Goal: Task Accomplishment & Management: Manage account settings

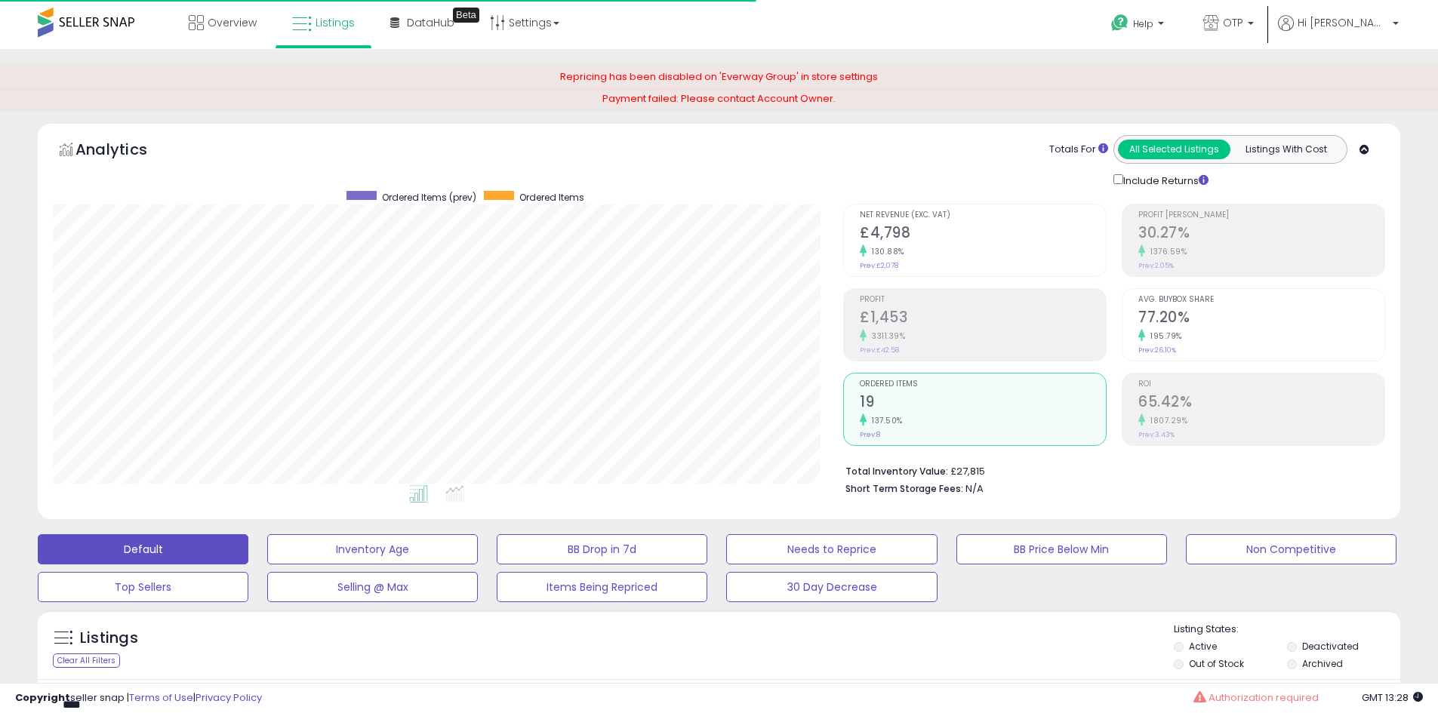
select select "**"
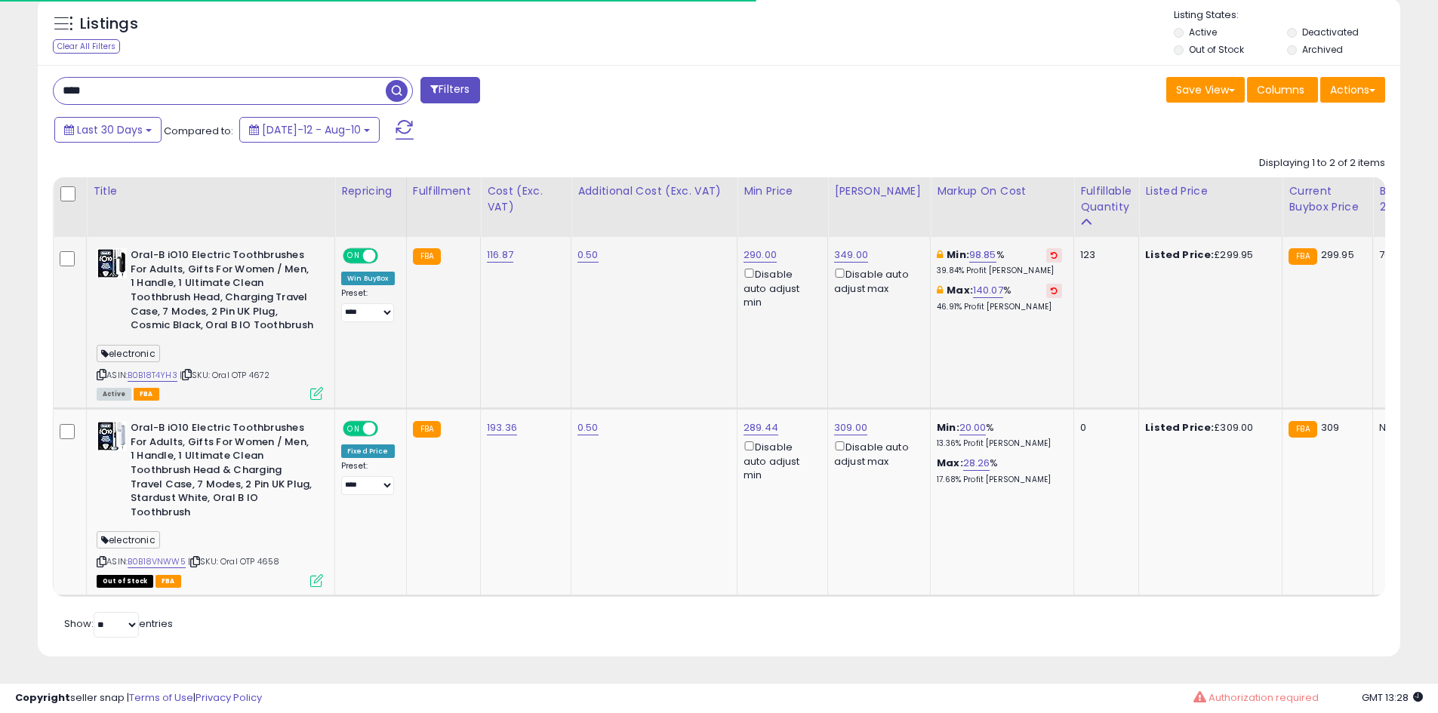
scroll to position [310, 790]
click at [306, 319] on b "Oral-B iO10 Electric Toothbrushes For Adults, Gifts For Women / Men, 1 Handle, …" at bounding box center [222, 292] width 183 height 88
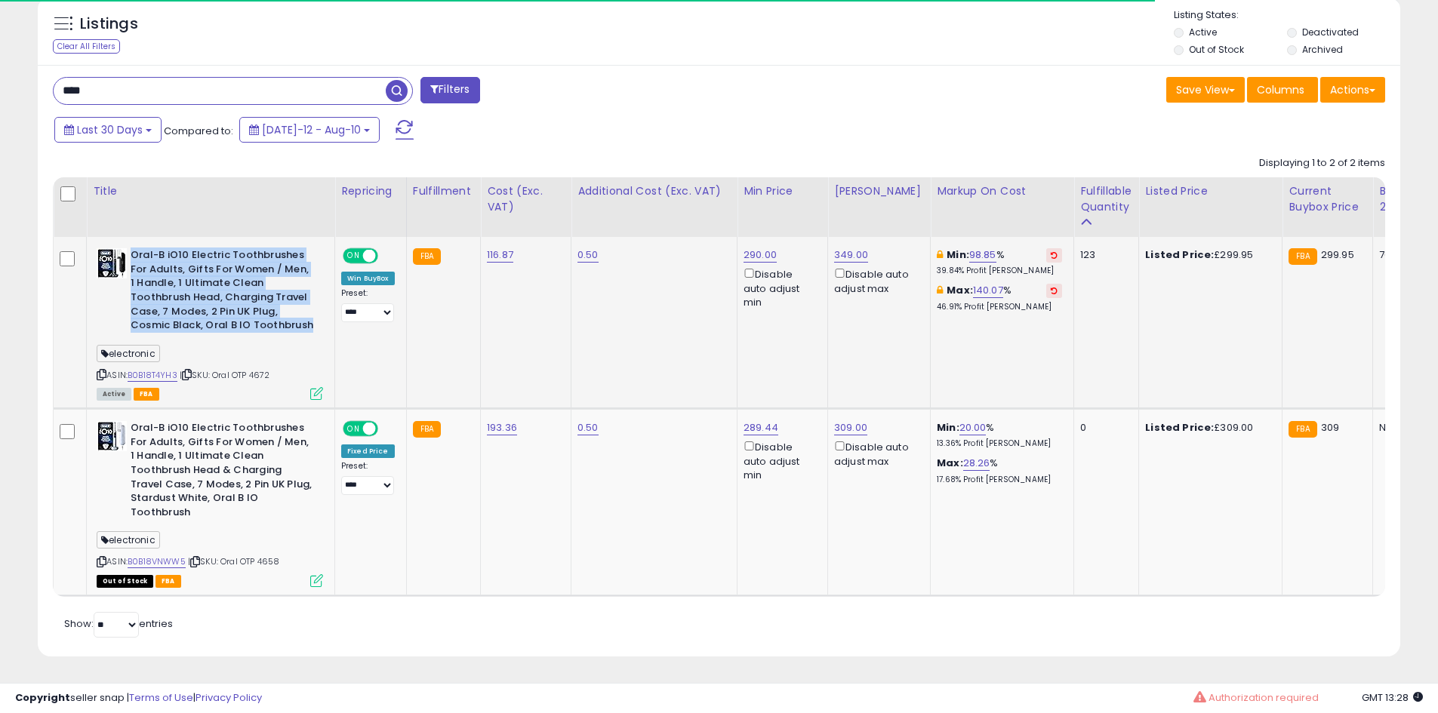
drag, startPoint x: 306, startPoint y: 319, endPoint x: 141, endPoint y: 245, distance: 180.8
click at [141, 248] on b "Oral-B iO10 Electric Toothbrushes For Adults, Gifts For Women / Men, 1 Handle, …" at bounding box center [222, 292] width 183 height 88
click at [140, 248] on b "Oral-B iO10 Electric Toothbrushes For Adults, Gifts For Women / Men, 1 Handle, …" at bounding box center [222, 292] width 183 height 88
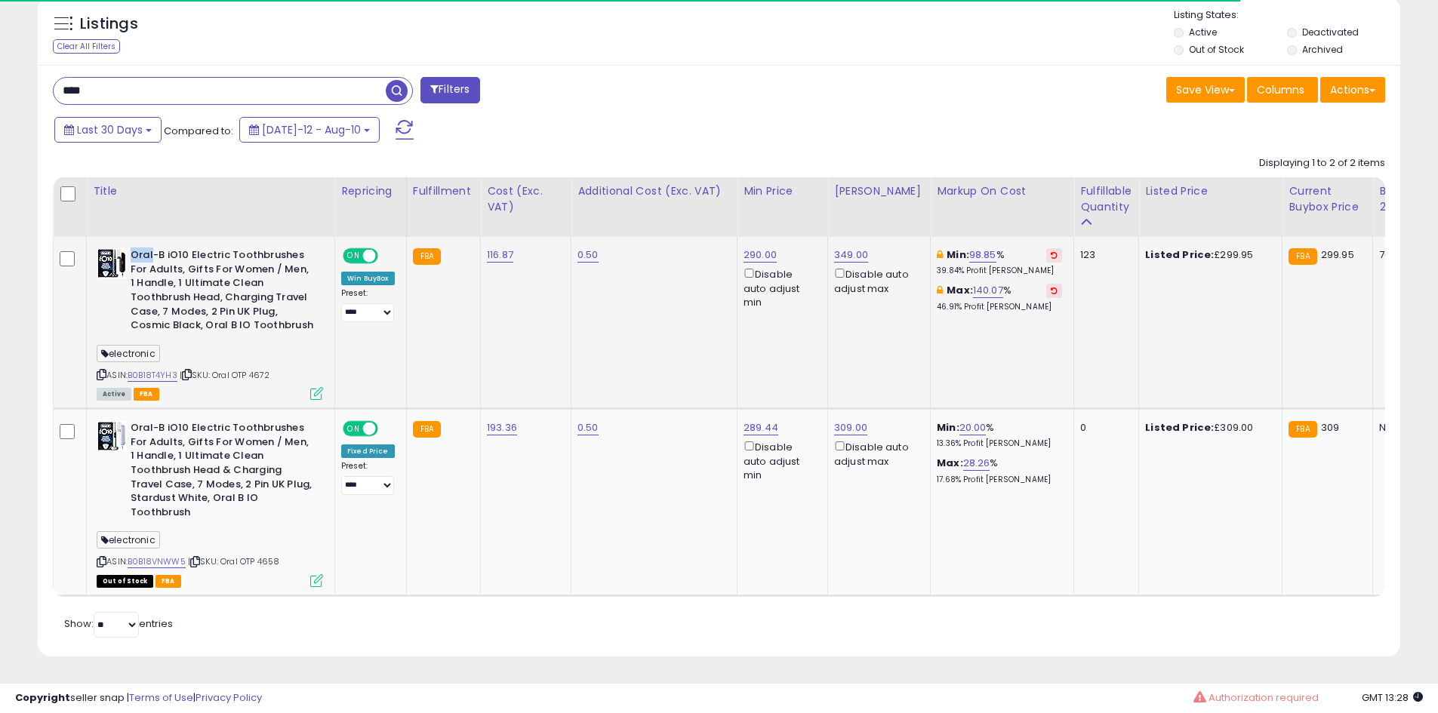
click at [140, 248] on b "Oral-B iO10 Electric Toothbrushes For Adults, Gifts For Women / Men, 1 Handle, …" at bounding box center [222, 292] width 183 height 88
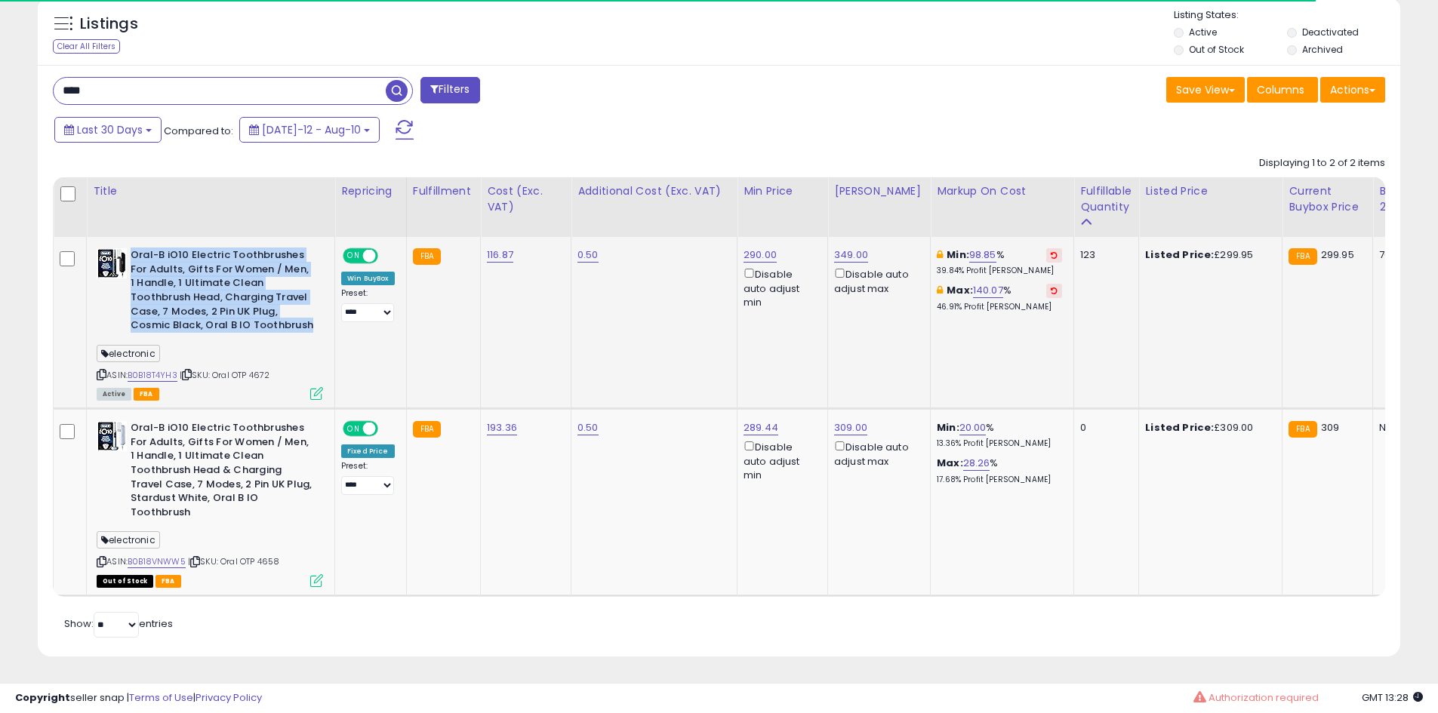
drag, startPoint x: 140, startPoint y: 247, endPoint x: 156, endPoint y: 279, distance: 35.8
click at [156, 279] on b "Oral-B iO10 Electric Toothbrushes For Adults, Gifts For Women / Men, 1 Handle, …" at bounding box center [222, 292] width 183 height 88
click at [136, 248] on b "Oral-B iO10 Electric Toothbrushes For Adults, Gifts For Women / Men, 1 Handle, …" at bounding box center [222, 292] width 183 height 88
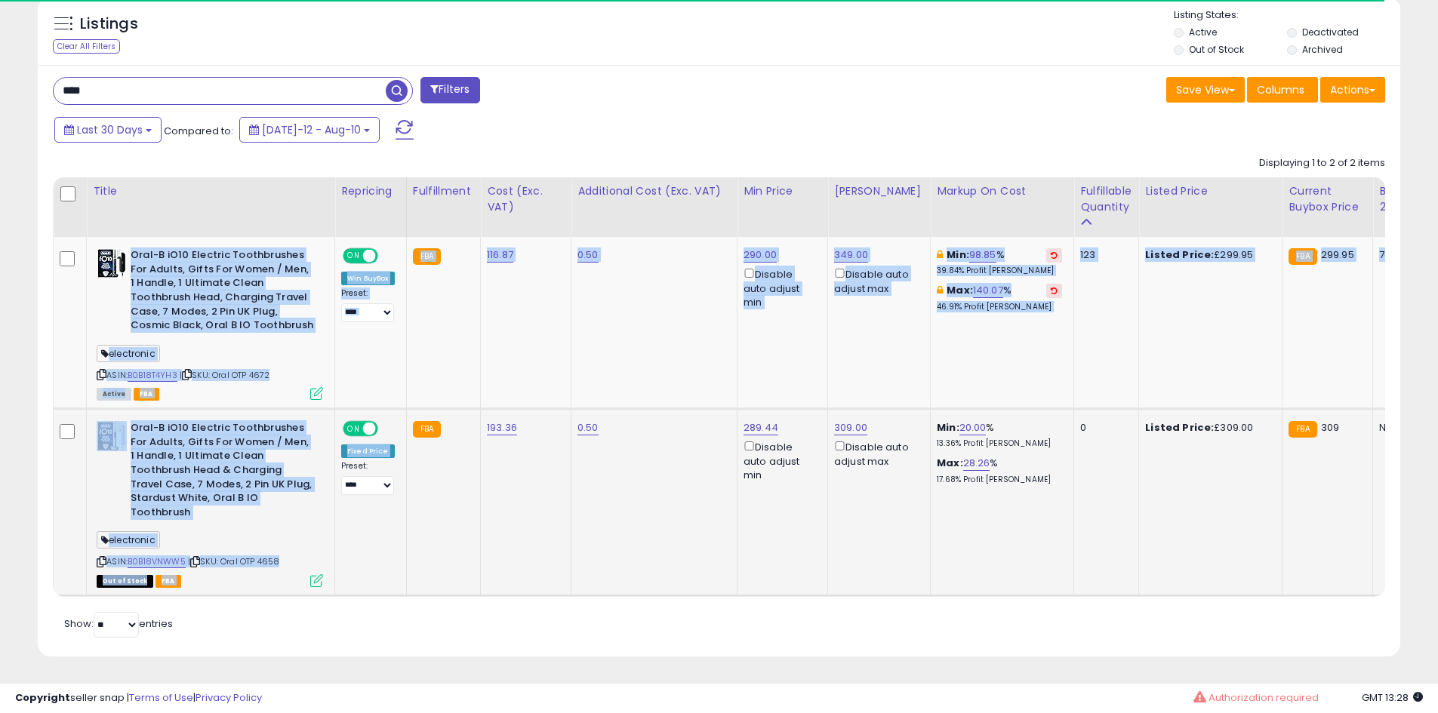
drag, startPoint x: 136, startPoint y: 238, endPoint x: 707, endPoint y: 579, distance: 665.6
click at [577, 585] on table "Title Repricing" at bounding box center [1348, 387] width 2591 height 420
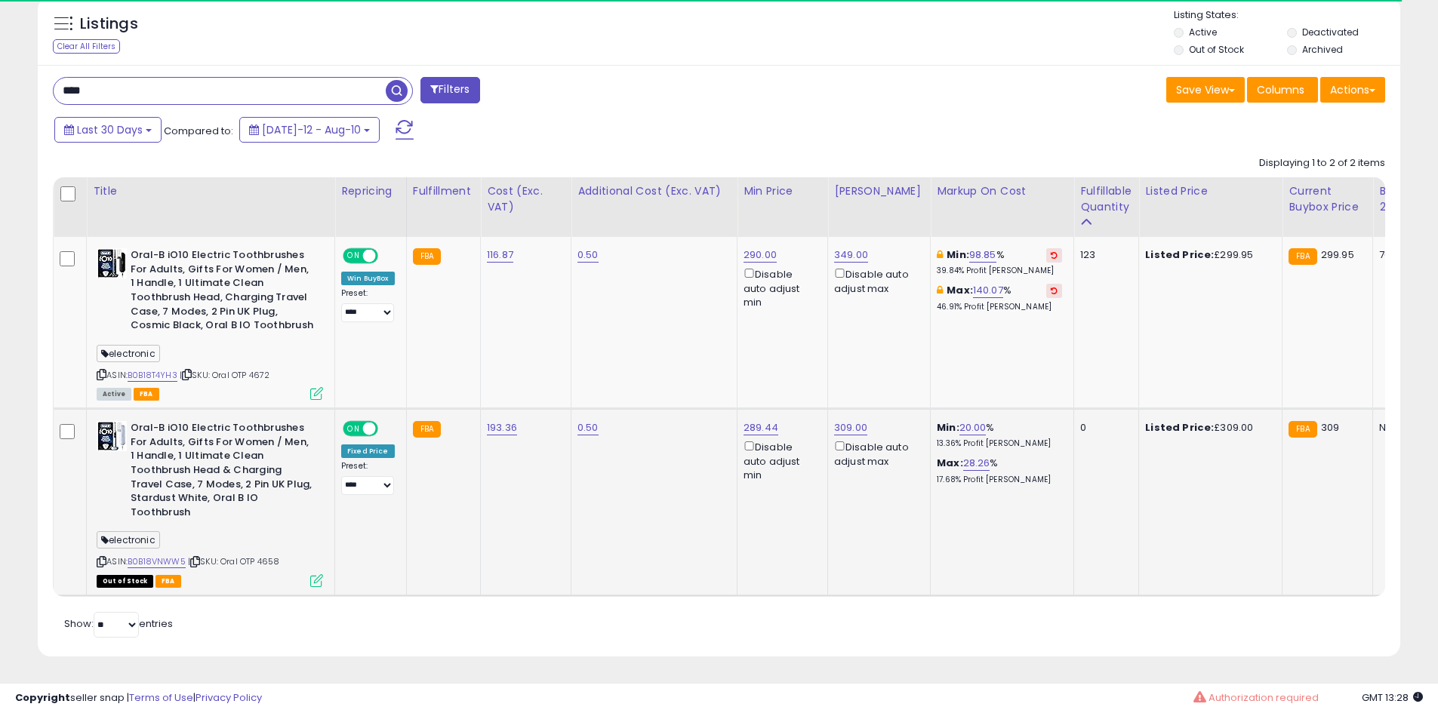
click at [1087, 518] on td "0" at bounding box center [1106, 502] width 65 height 187
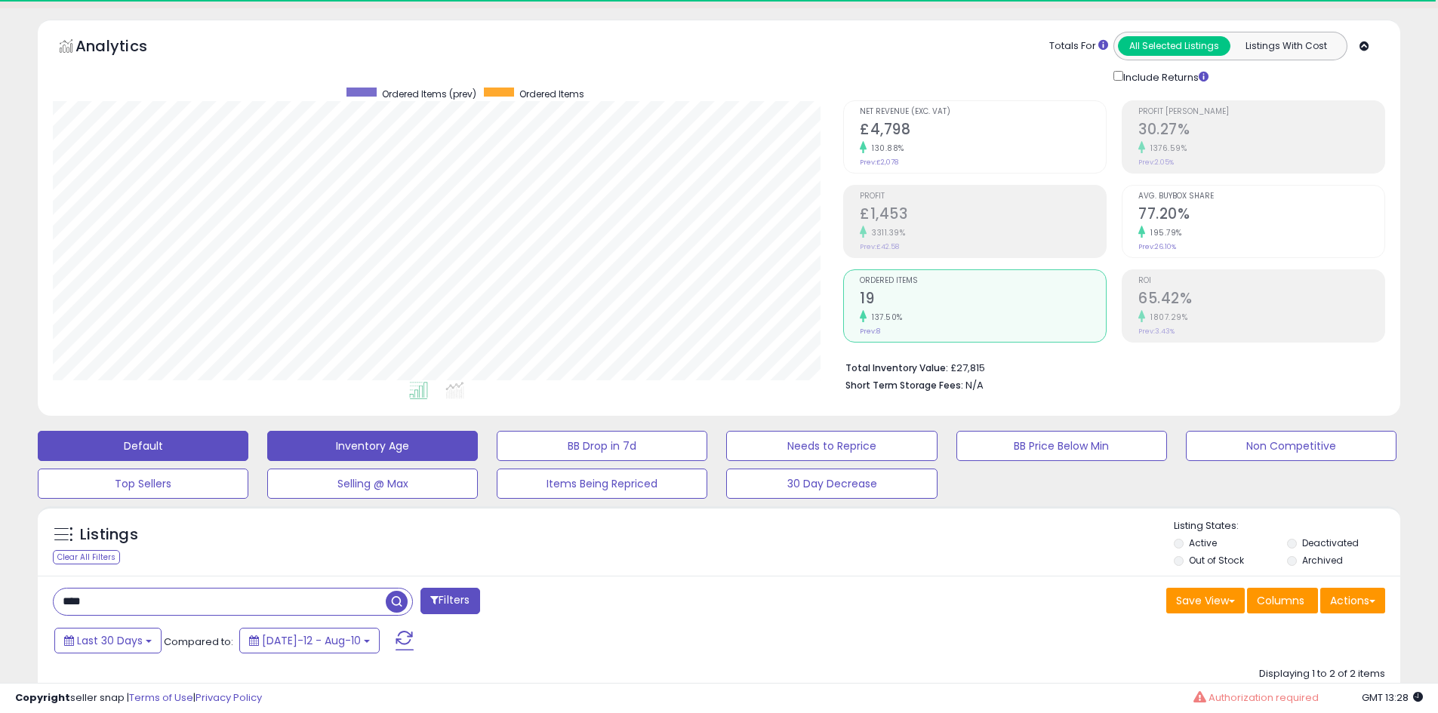
scroll to position [0, 0]
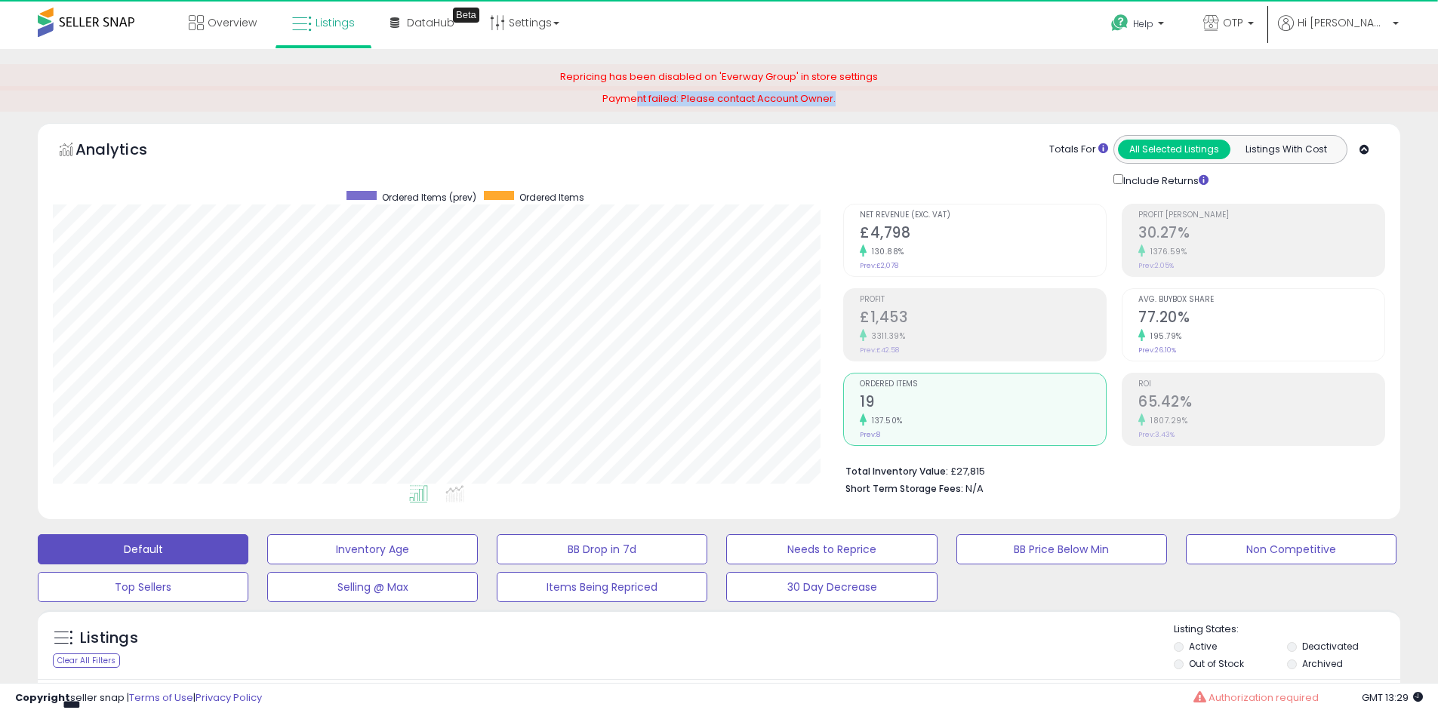
drag, startPoint x: 636, startPoint y: 109, endPoint x: 852, endPoint y: 102, distance: 215.3
click at [852, 102] on div "Payment failed: Please contact Account Owner." at bounding box center [719, 99] width 1438 height 26
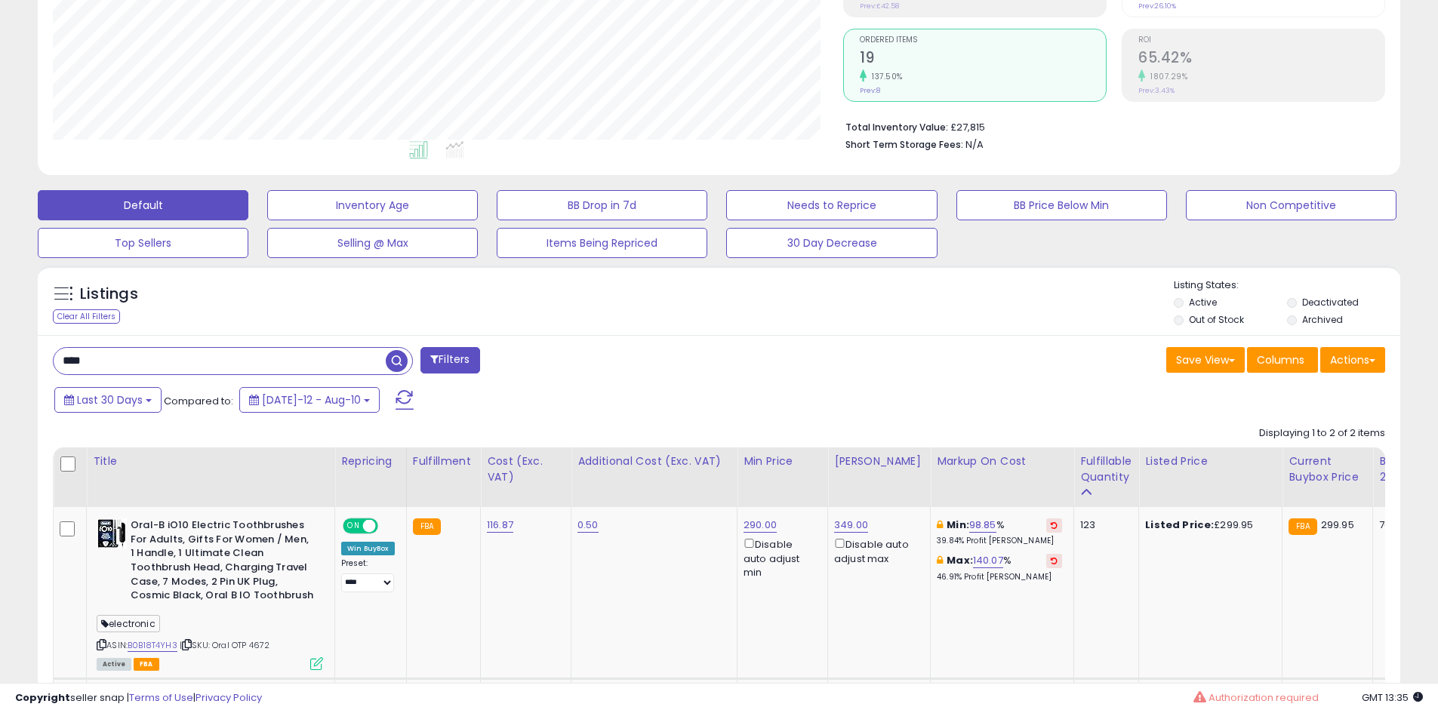
scroll to position [604, 0]
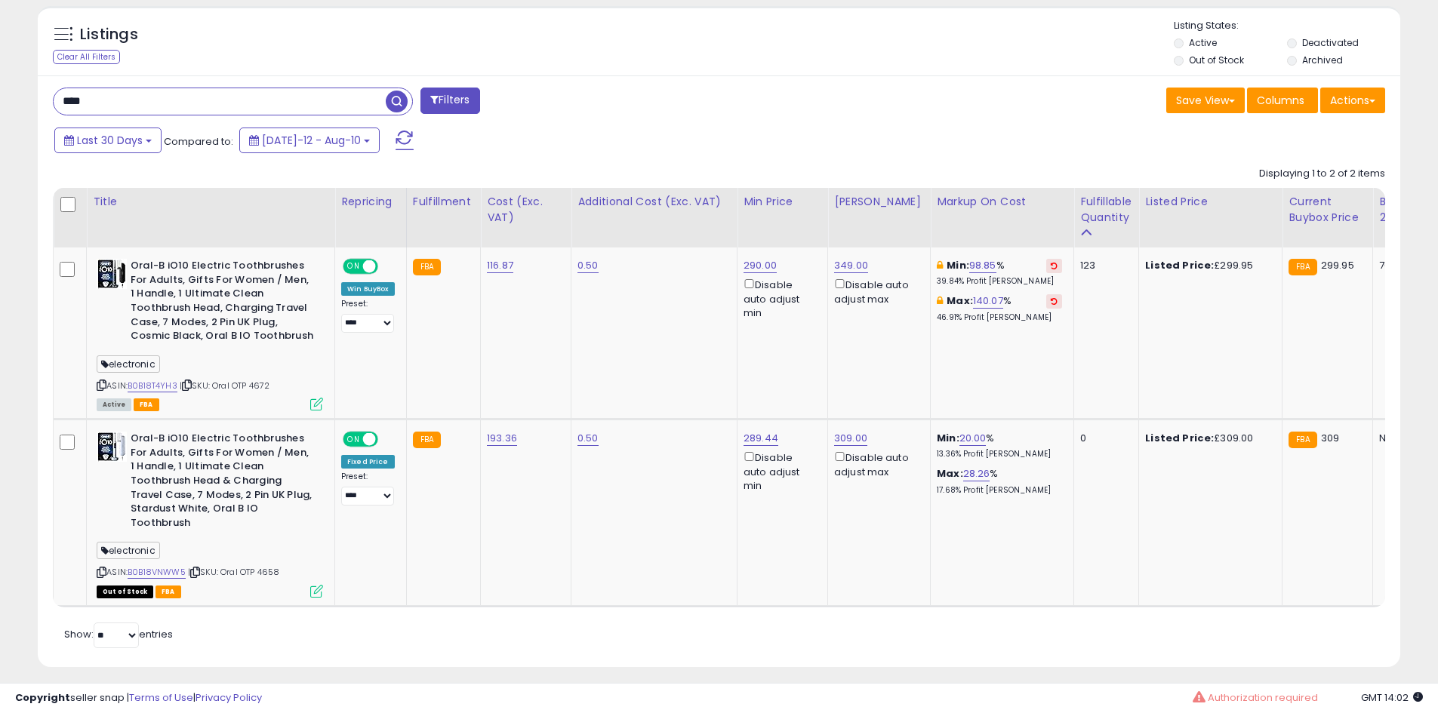
click at [109, 103] on input "****" at bounding box center [220, 101] width 332 height 26
paste input "******"
type input "**********"
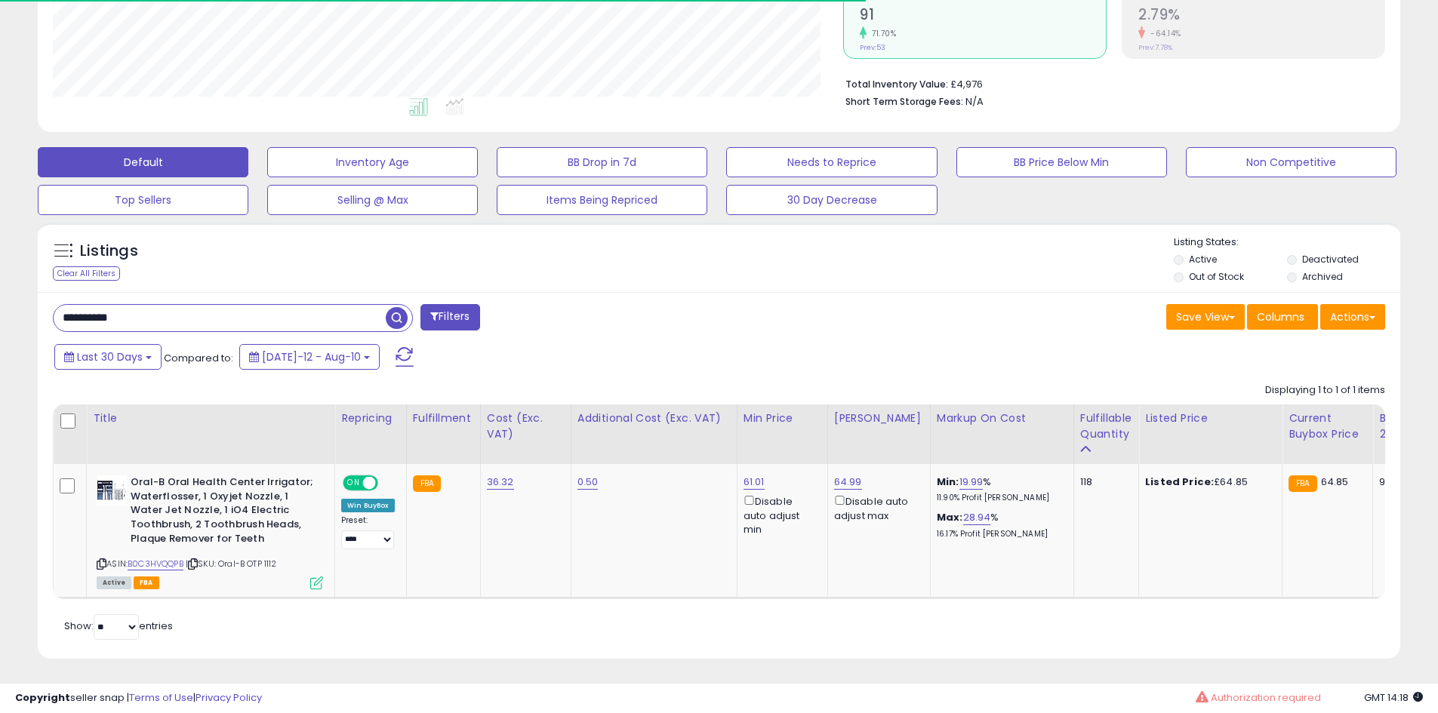
scroll to position [401, 0]
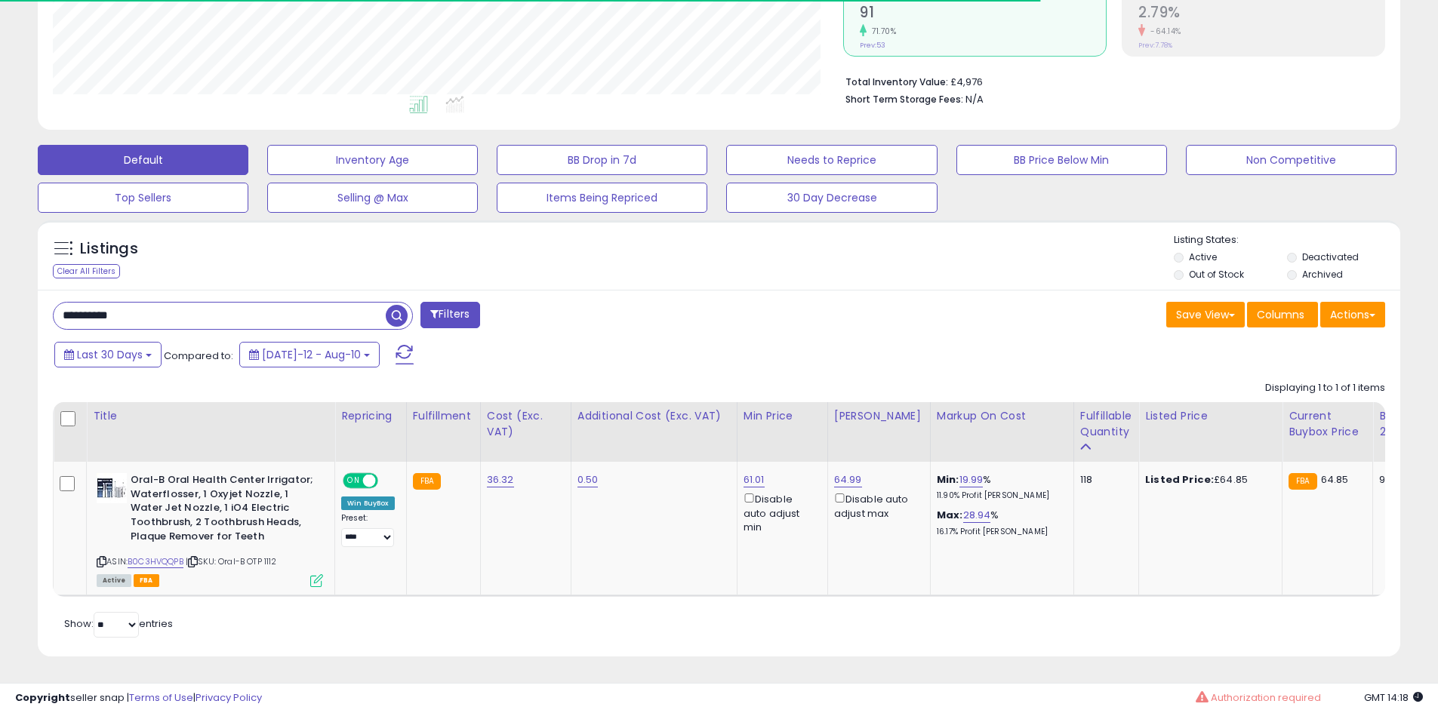
click at [191, 313] on input "**********" at bounding box center [220, 316] width 332 height 26
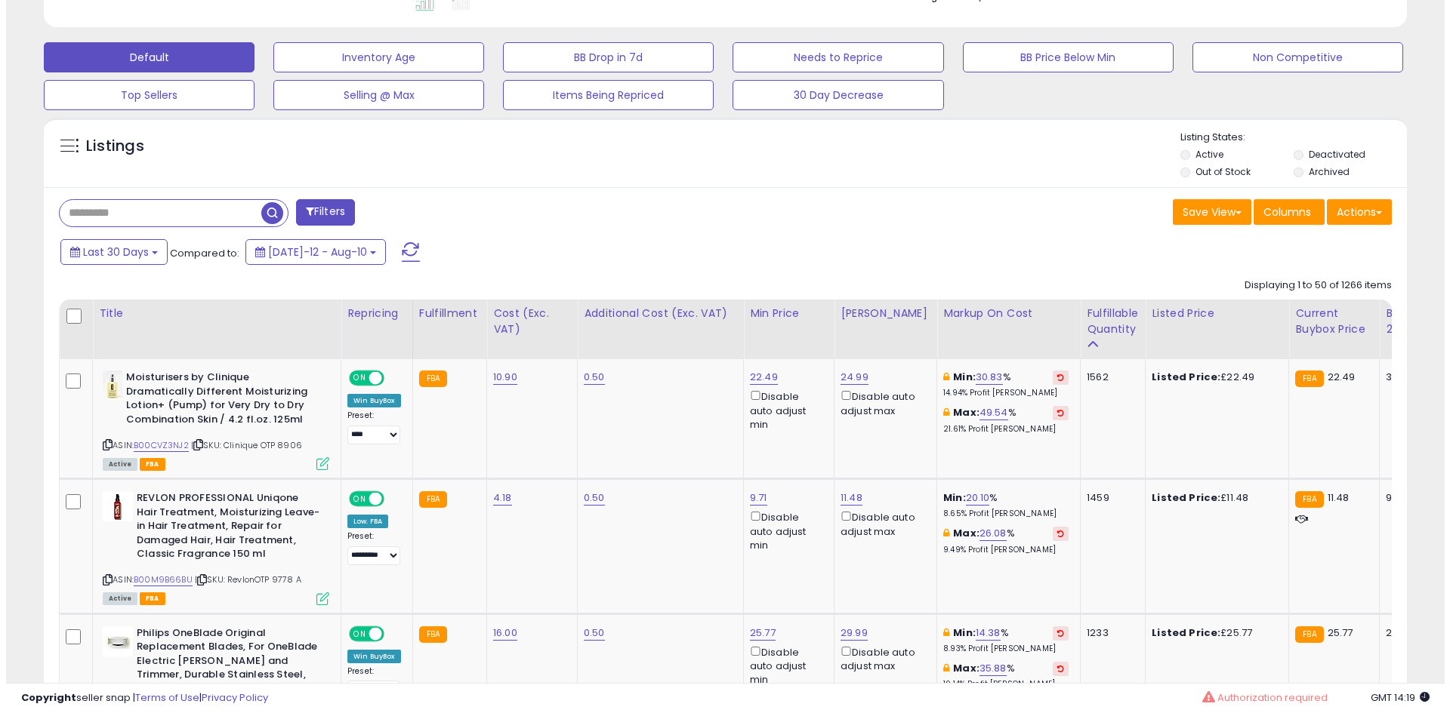
scroll to position [493, 0]
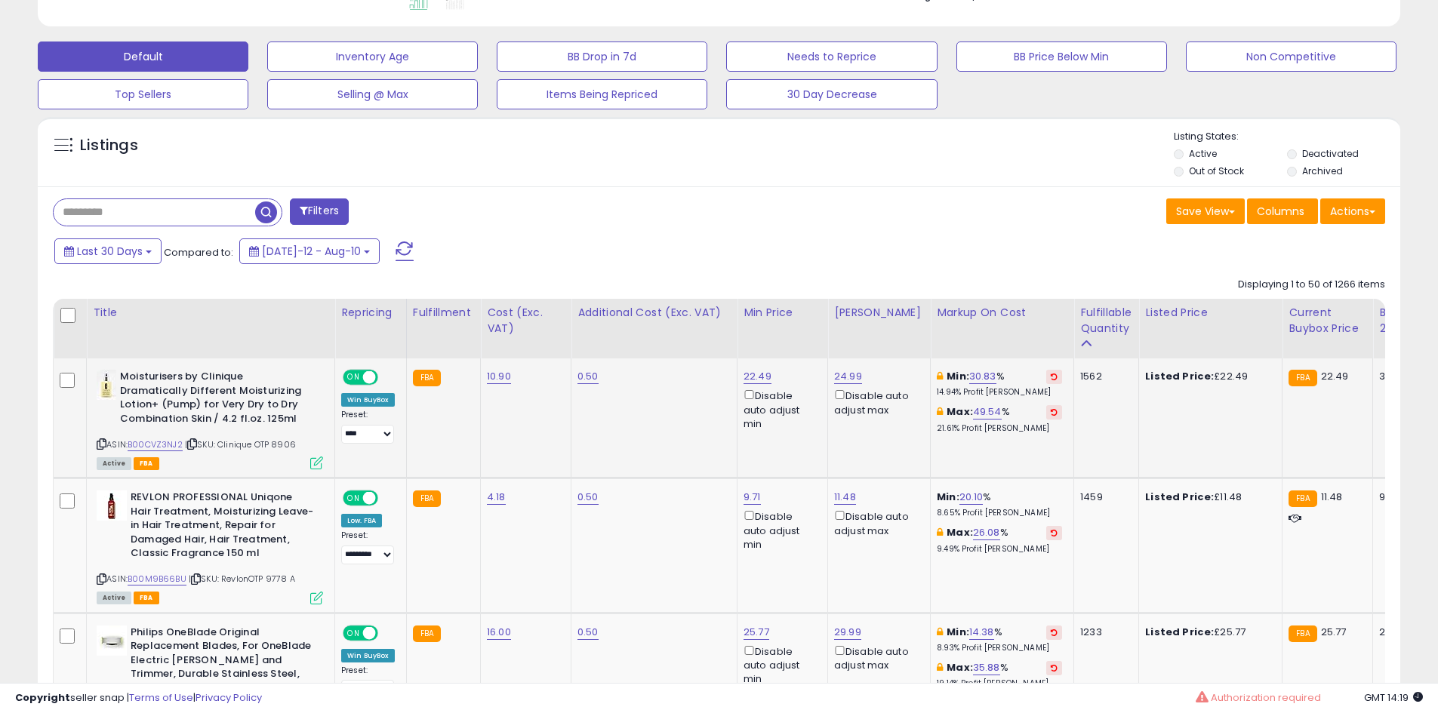
click at [319, 463] on icon at bounding box center [316, 463] width 13 height 13
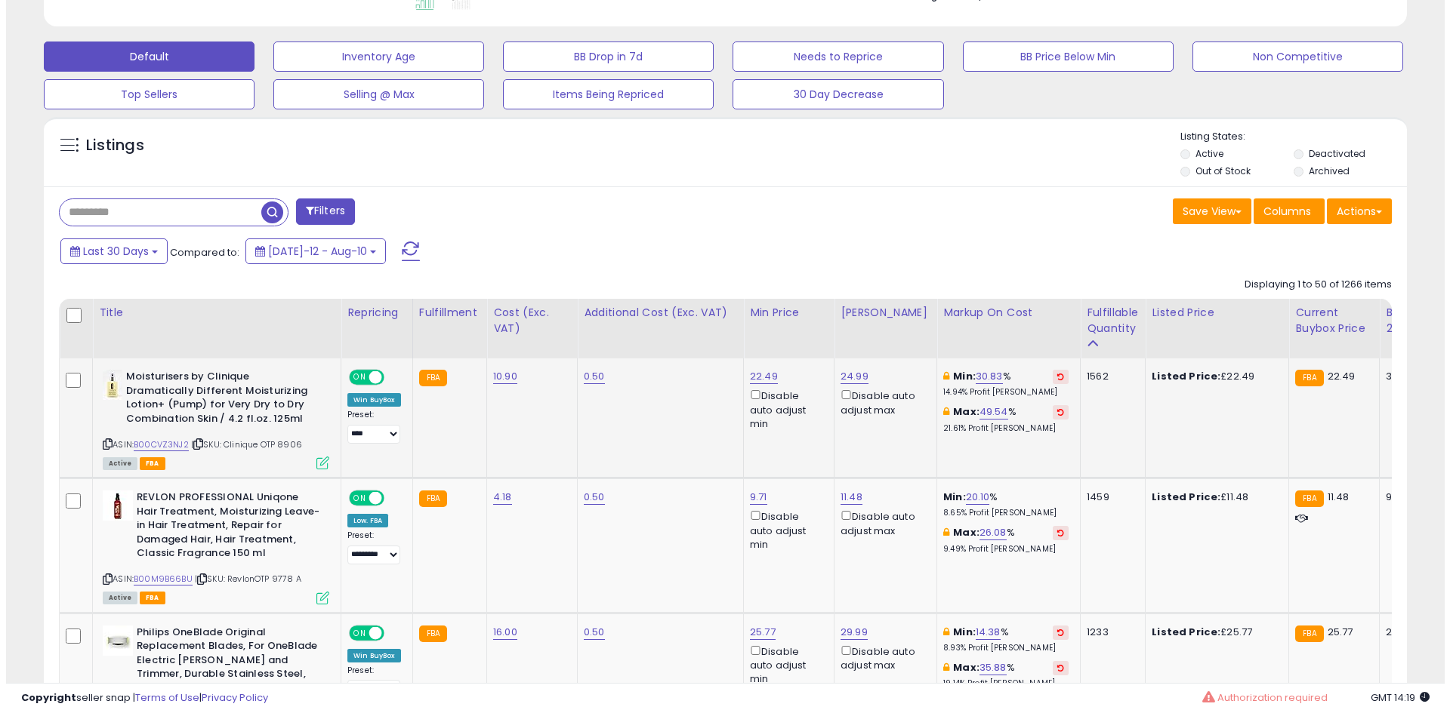
scroll to position [310, 797]
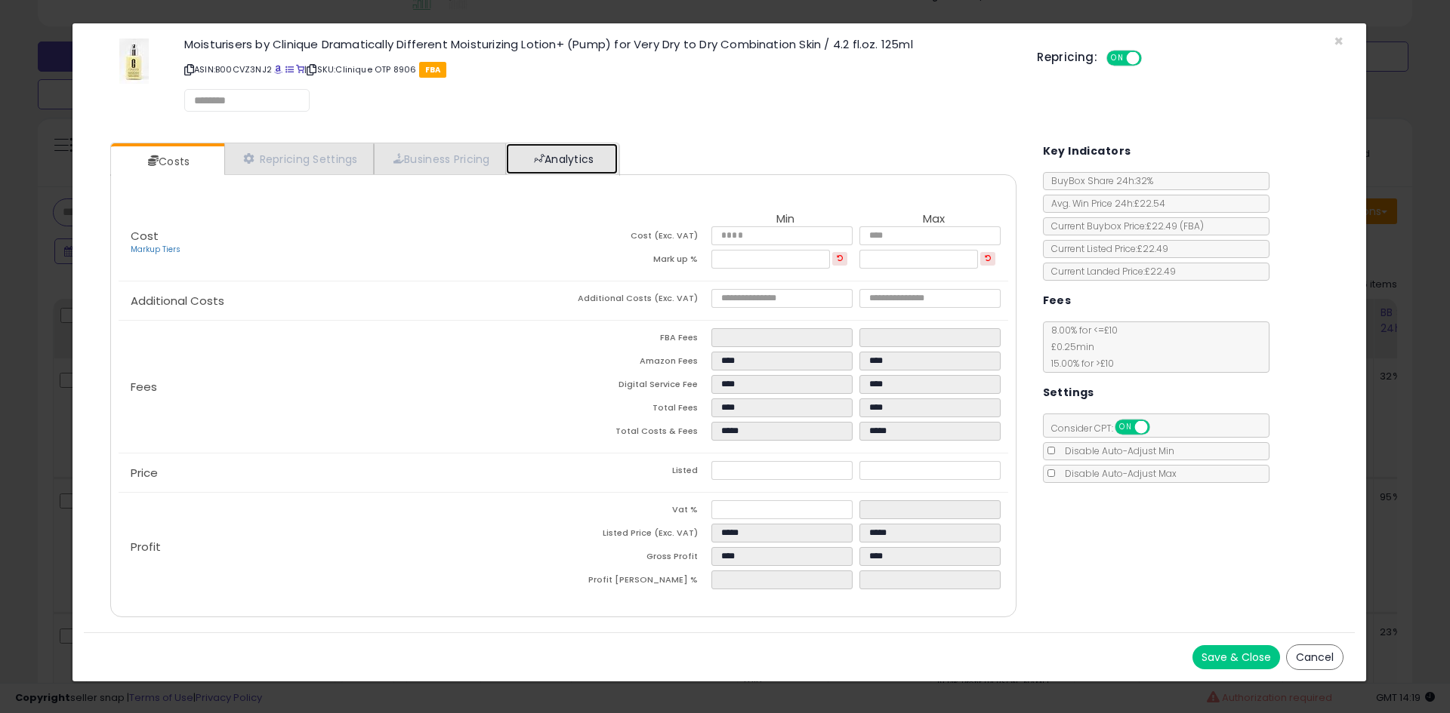
click at [575, 154] on link "Analytics" at bounding box center [562, 158] width 112 height 31
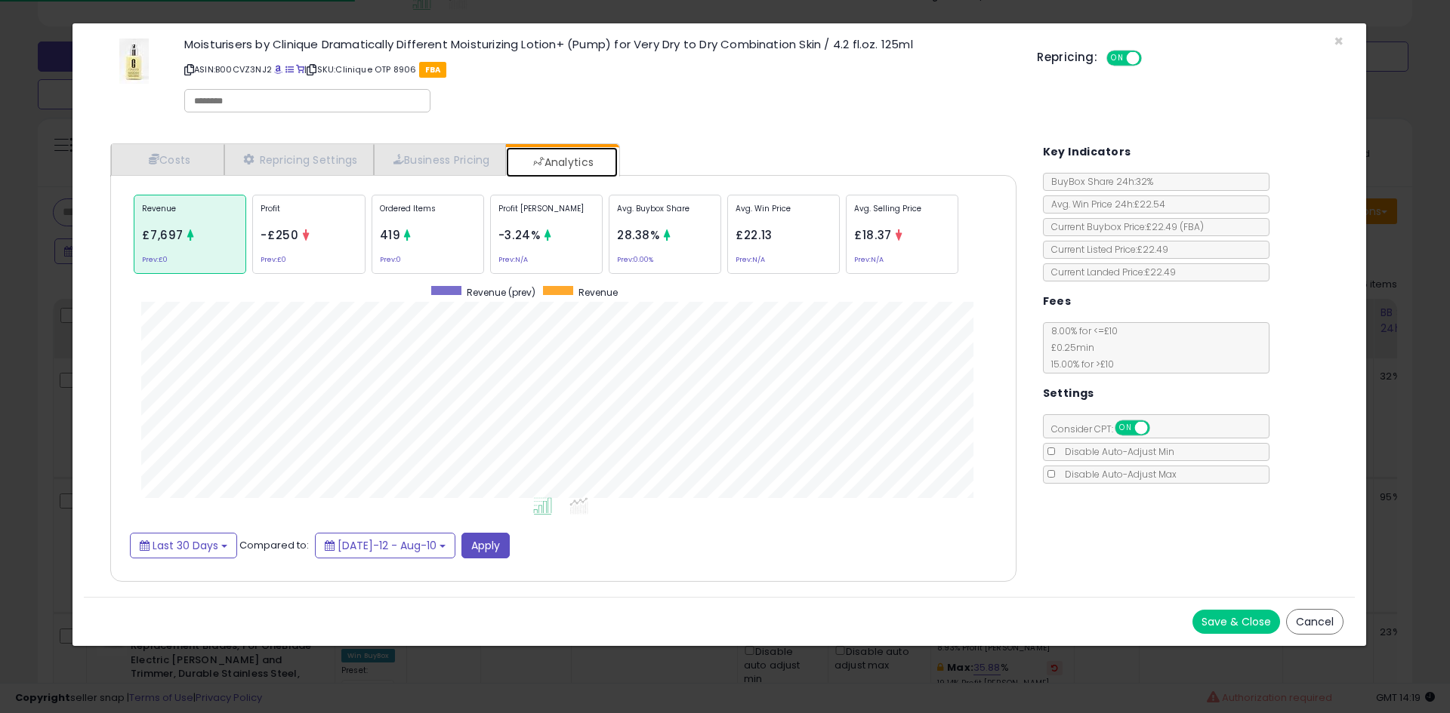
scroll to position [464, 936]
click at [425, 254] on div "Ordered Items 419 Prev: 0" at bounding box center [427, 234] width 112 height 79
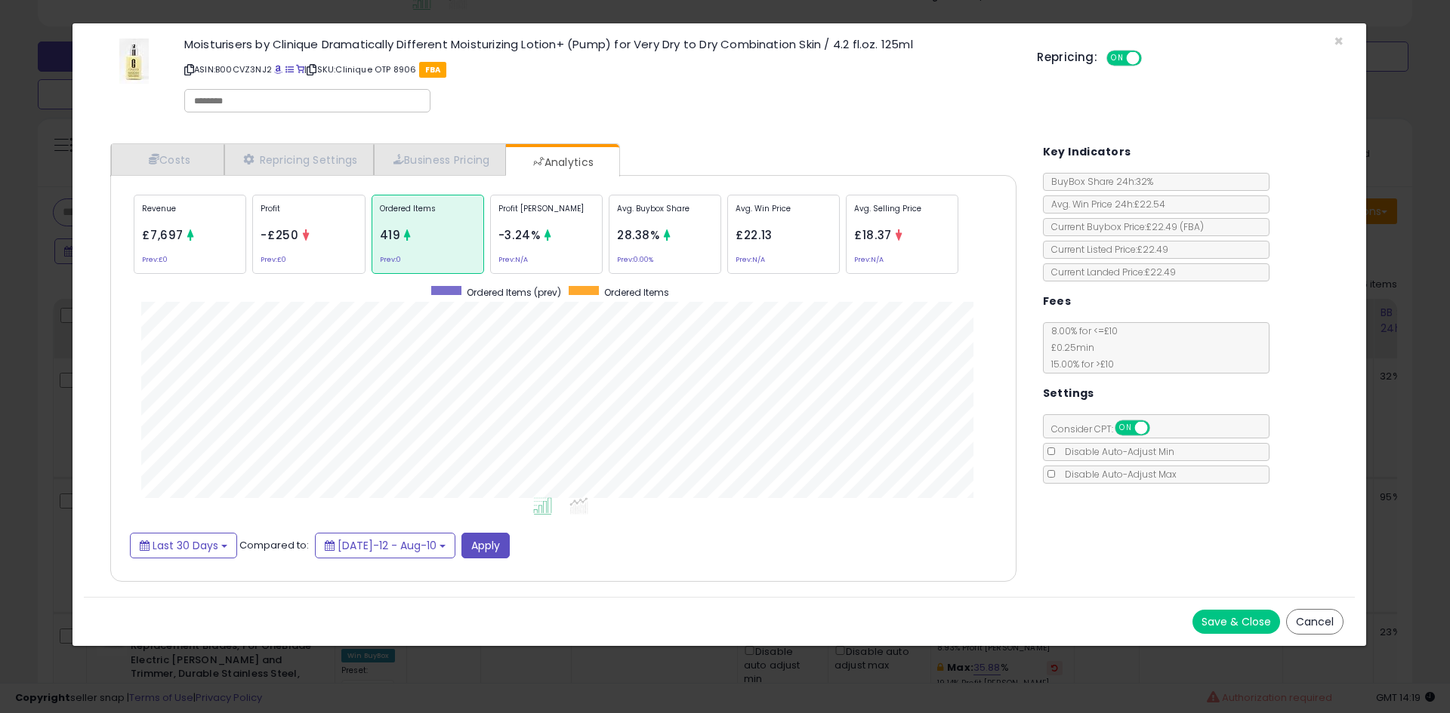
click at [0, 402] on div "× Close Moisturisers by Clinique Dramatically Different Moisturizing Lotion+ (P…" at bounding box center [725, 356] width 1450 height 713
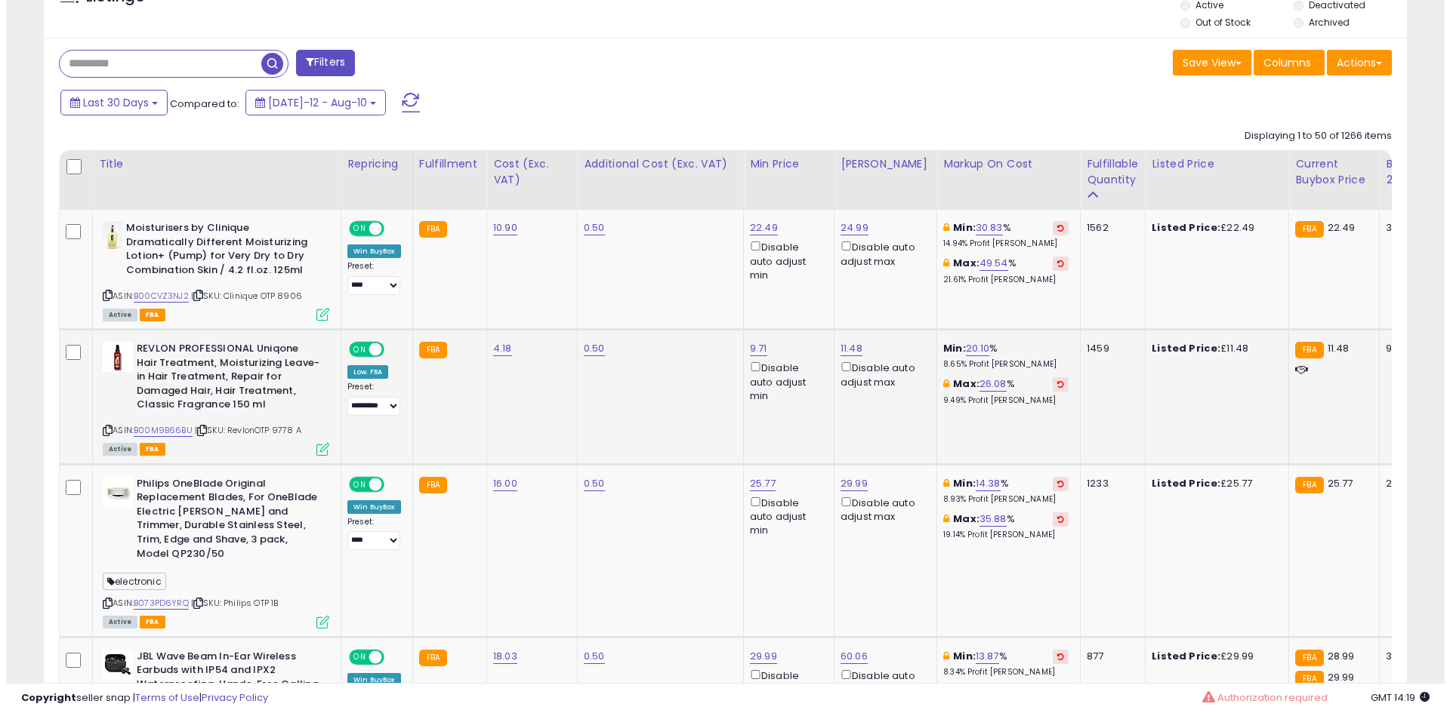
scroll to position [644, 0]
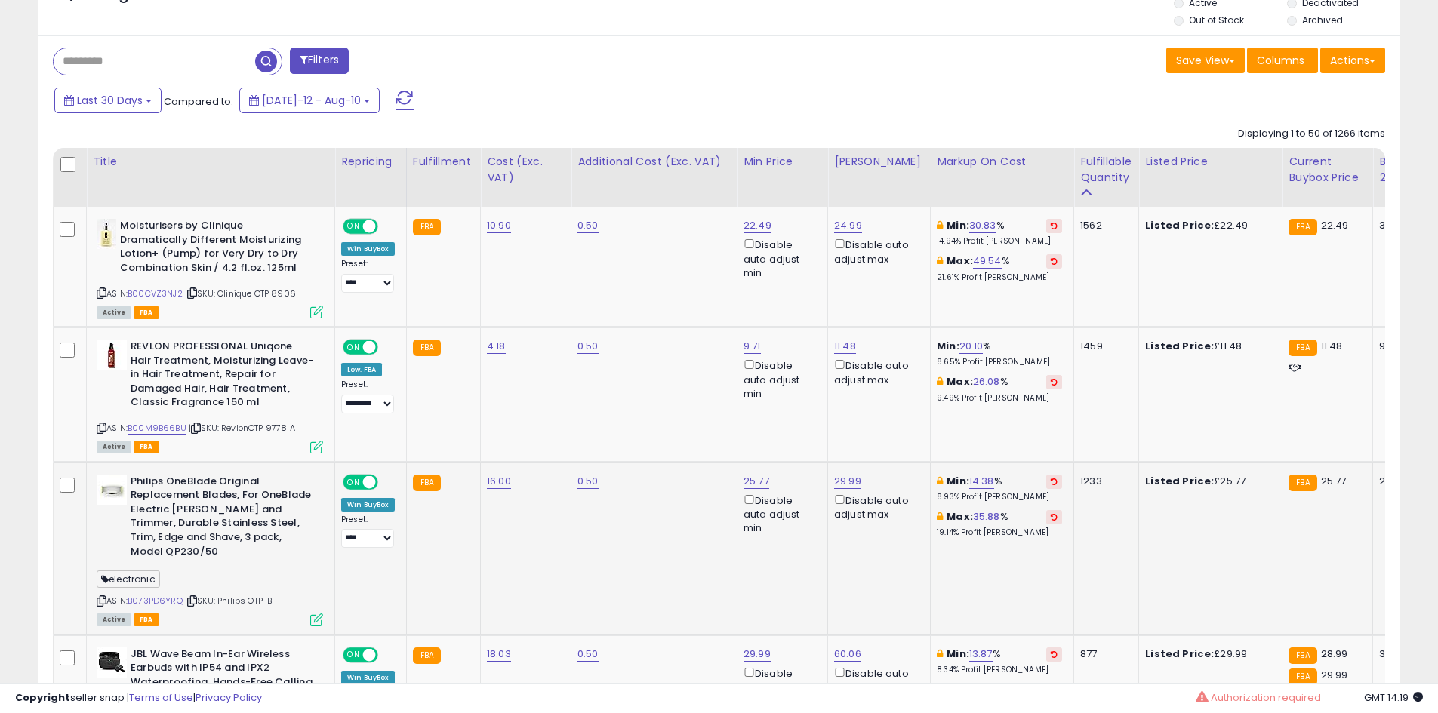
click at [313, 614] on icon at bounding box center [316, 620] width 13 height 13
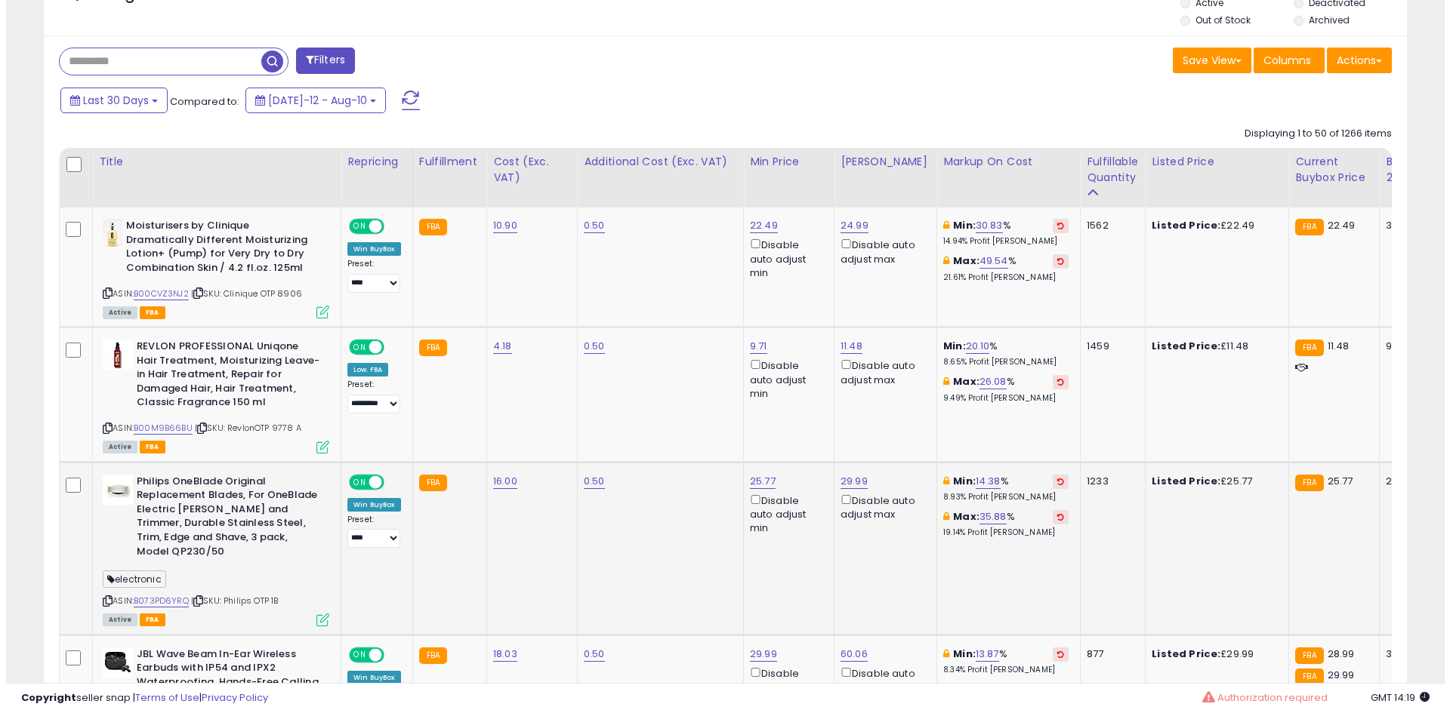
scroll to position [310, 797]
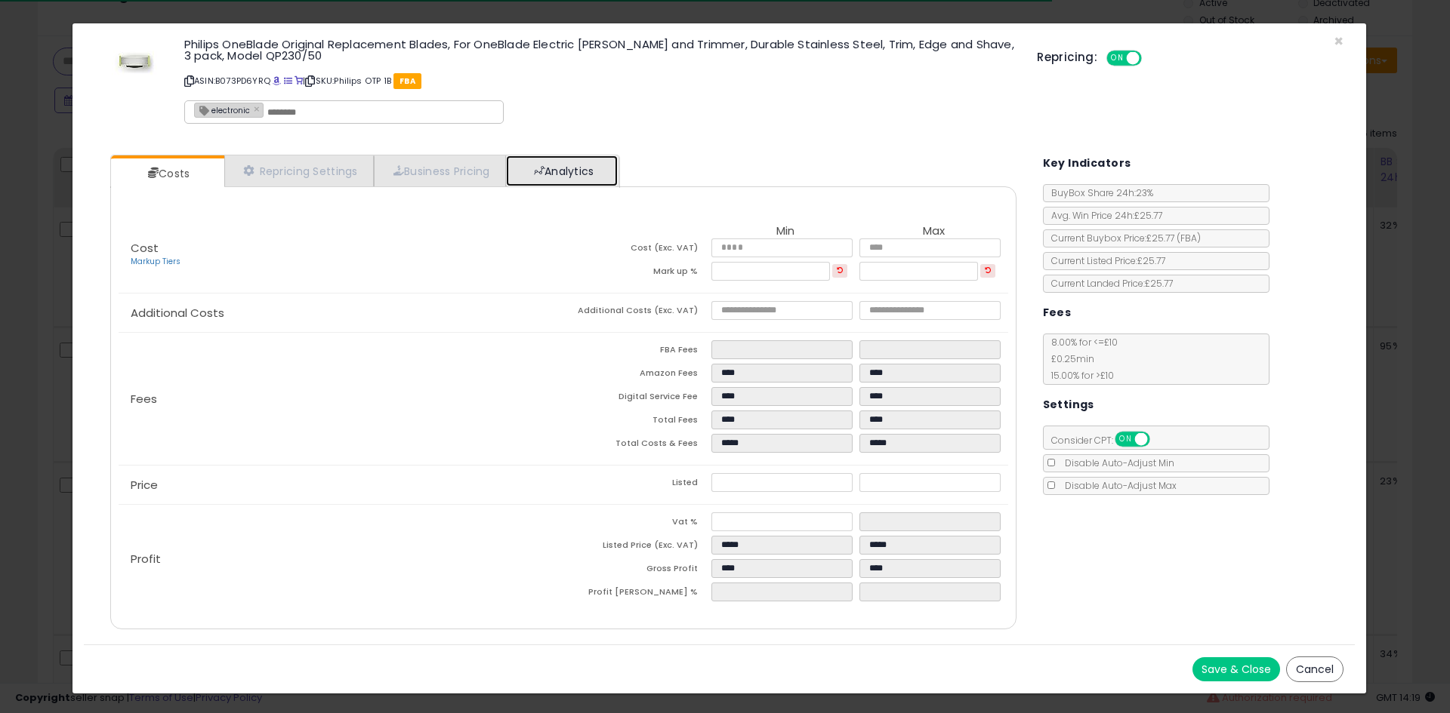
click at [575, 162] on link "Analytics" at bounding box center [562, 171] width 112 height 31
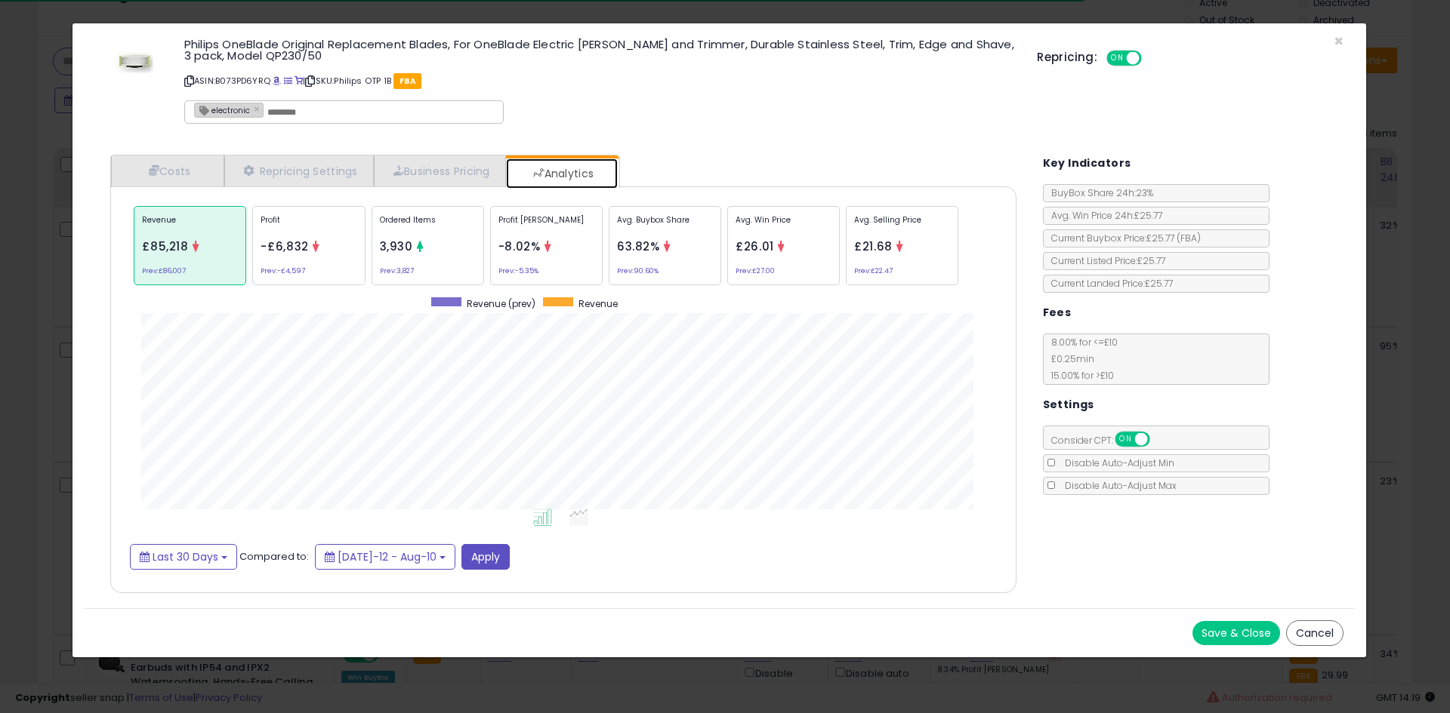
scroll to position [464, 936]
click at [417, 257] on div "Ordered Items 3,930 Prev: 3,827" at bounding box center [427, 245] width 112 height 79
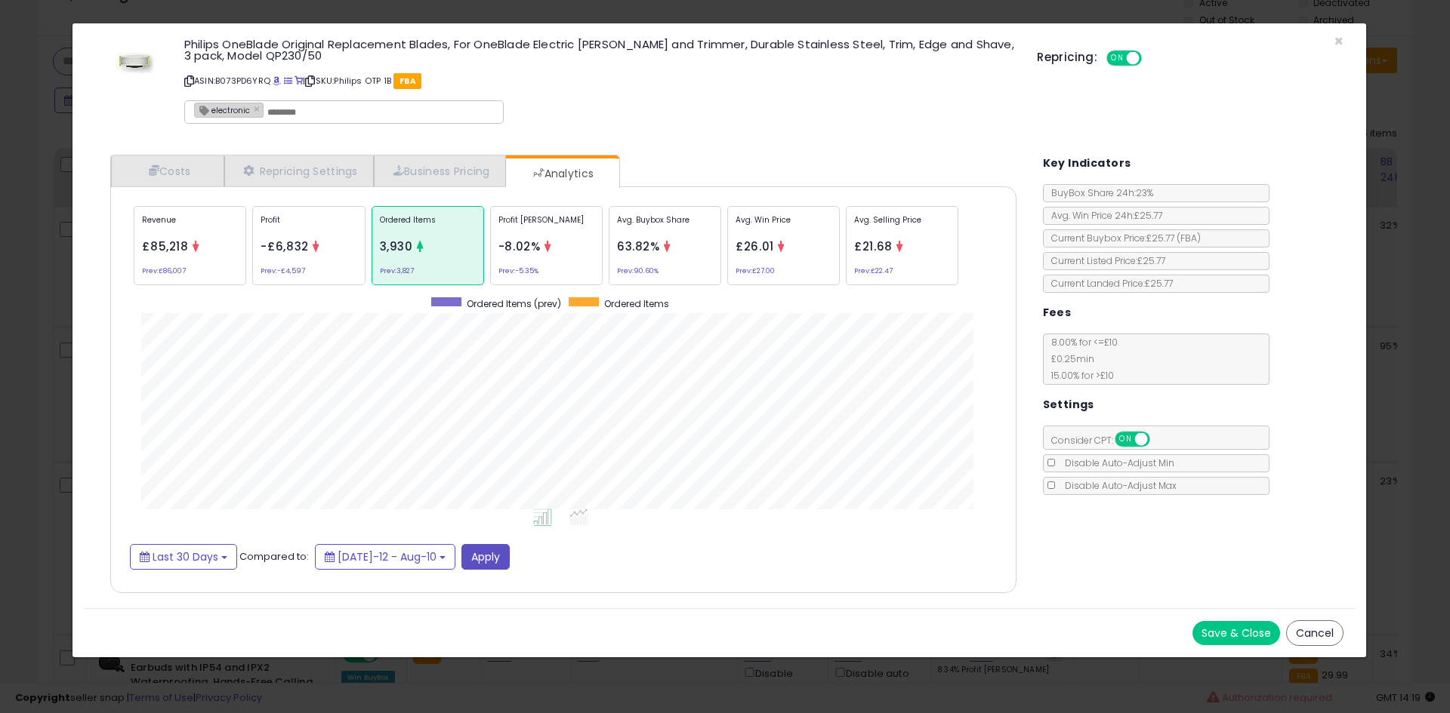
click at [0, 368] on div "× Close Philips OneBlade Original Replacement Blades, For OneBlade Electric [PE…" at bounding box center [725, 356] width 1450 height 713
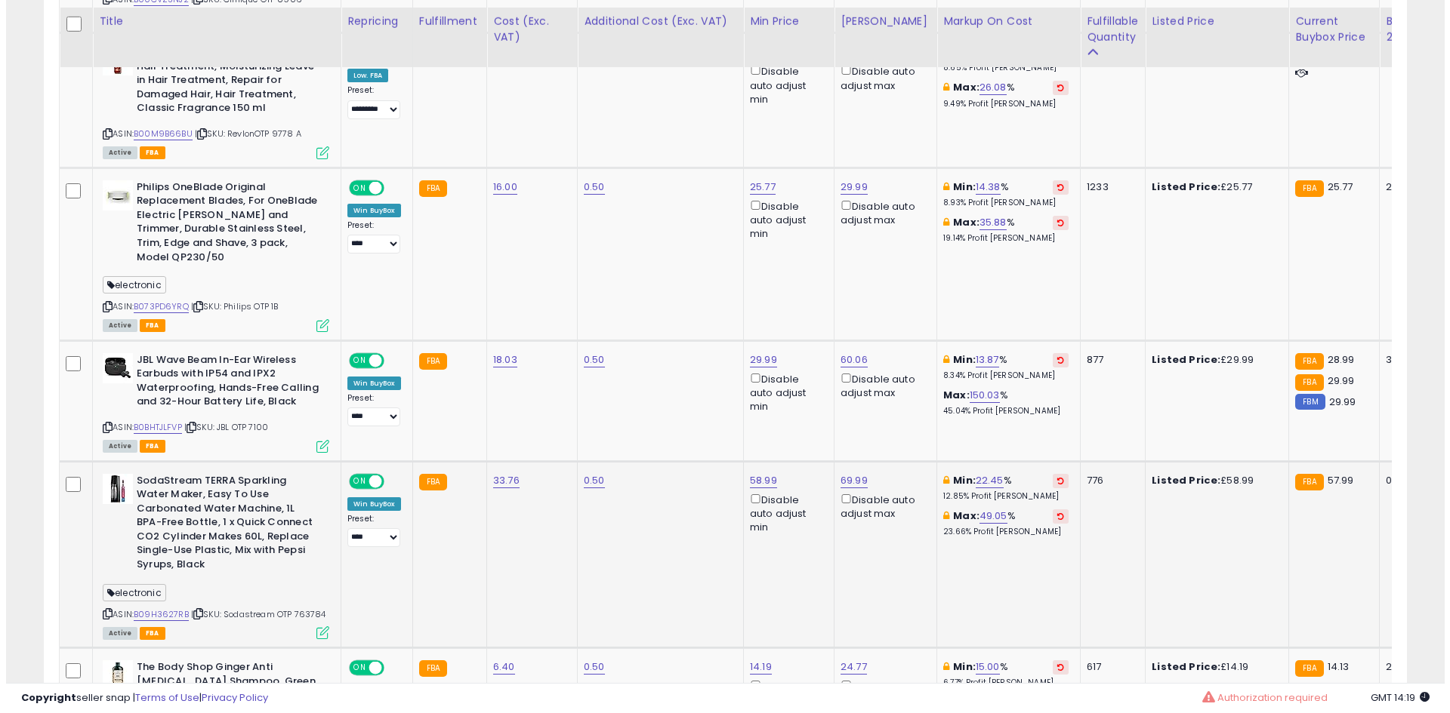
scroll to position [946, 0]
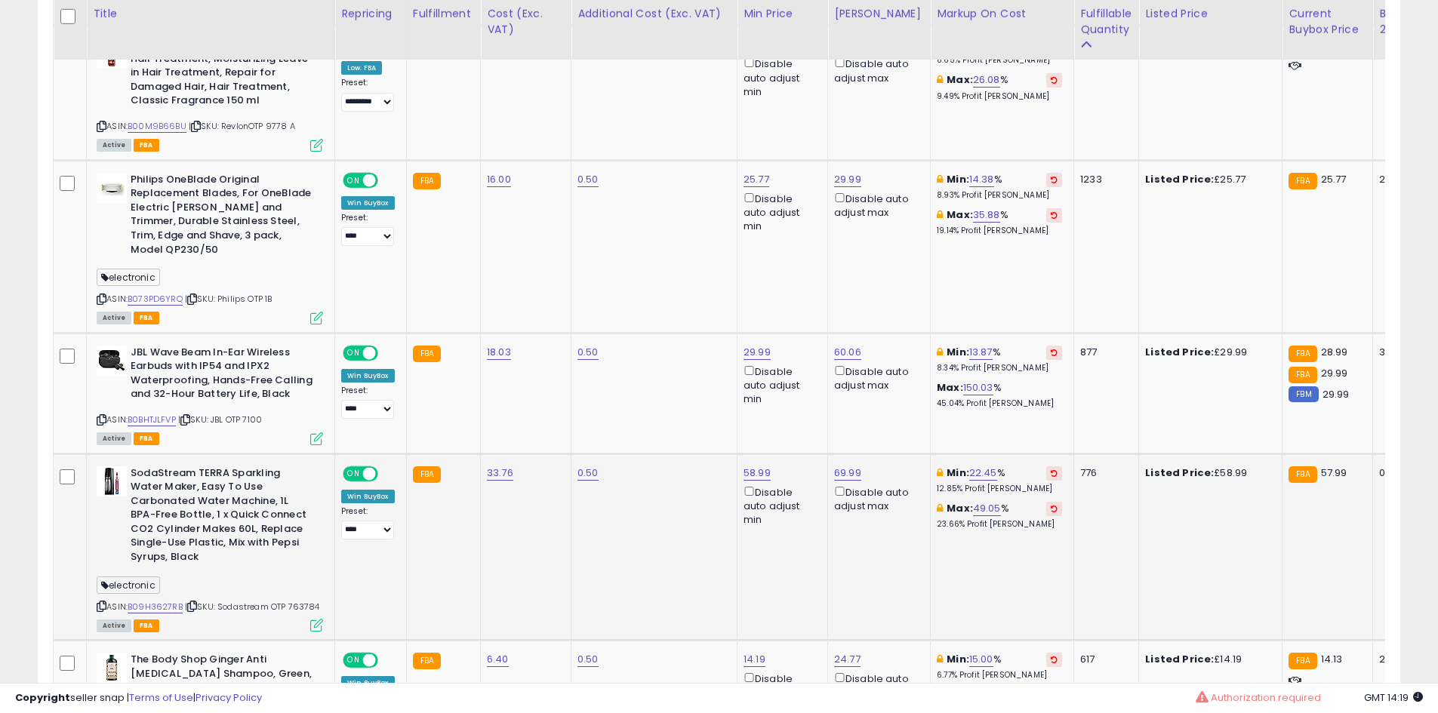
click at [103, 602] on icon at bounding box center [102, 606] width 10 height 8
click at [760, 466] on link "58.99" at bounding box center [757, 473] width 27 height 15
type input "*****"
click button "submit" at bounding box center [798, 405] width 26 height 23
click at [316, 619] on icon at bounding box center [316, 625] width 13 height 13
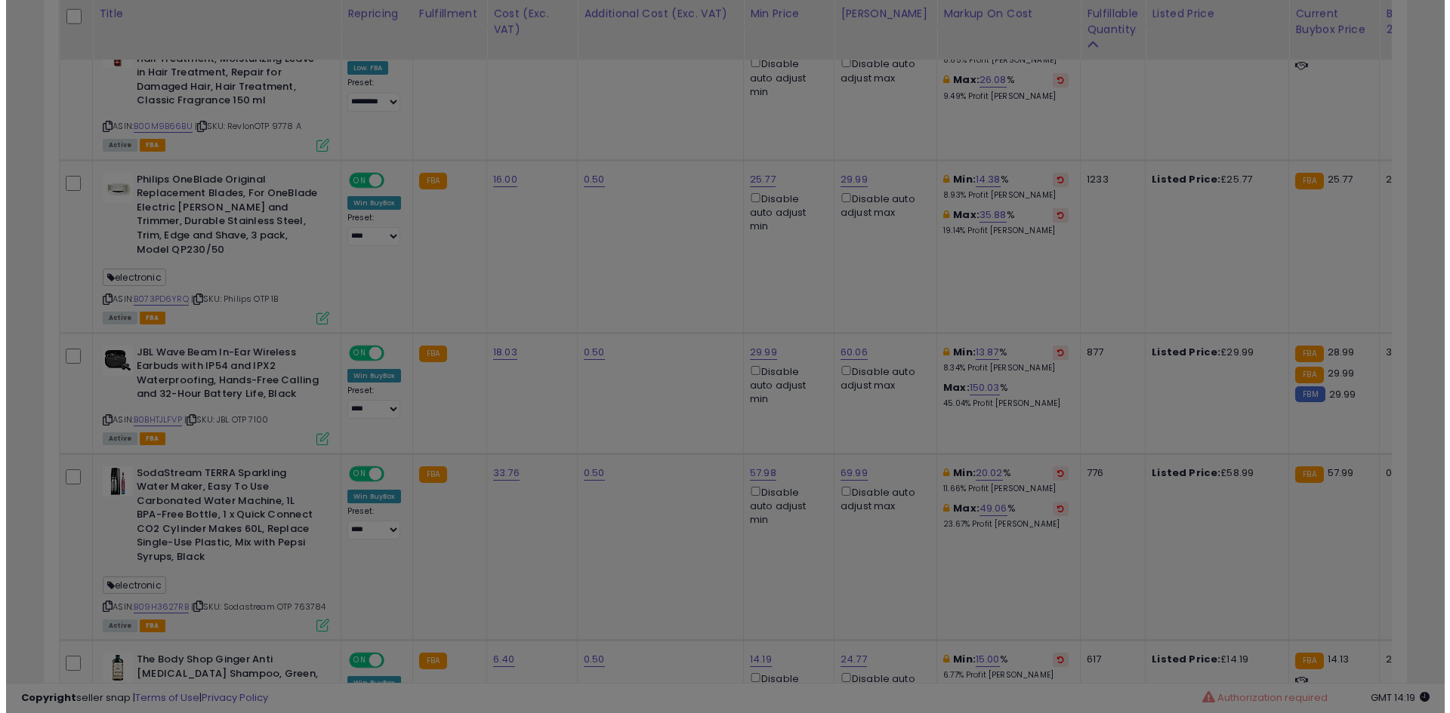
scroll to position [310, 797]
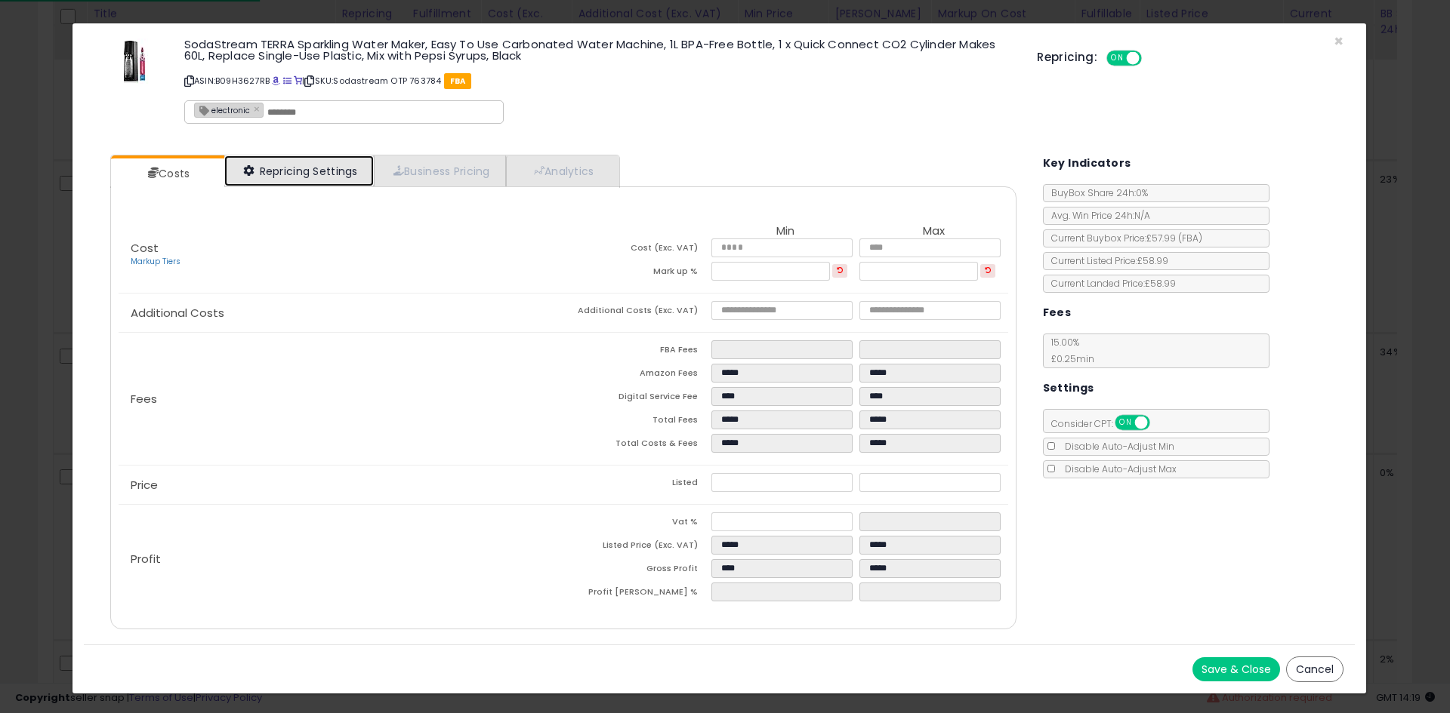
click at [344, 185] on link "Repricing Settings" at bounding box center [298, 171] width 149 height 31
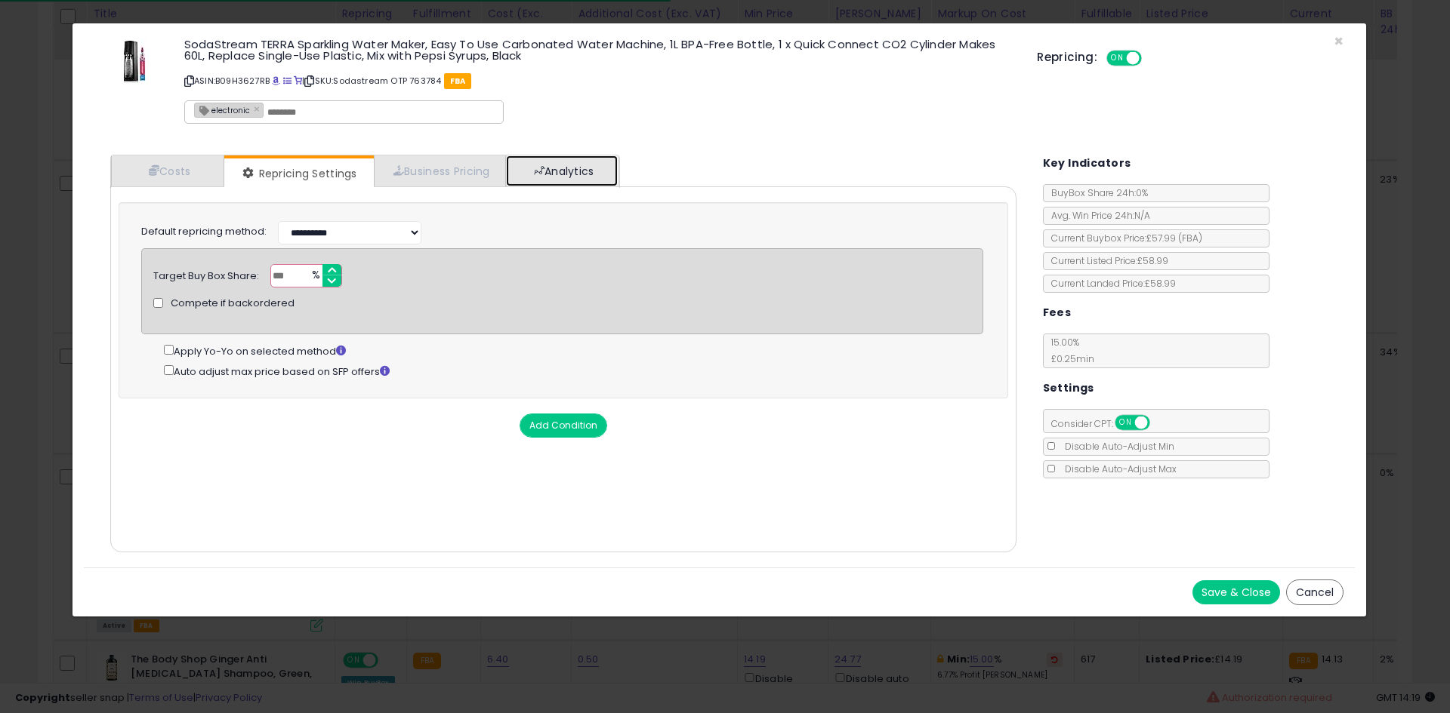
click at [584, 174] on link "Analytics" at bounding box center [562, 171] width 112 height 31
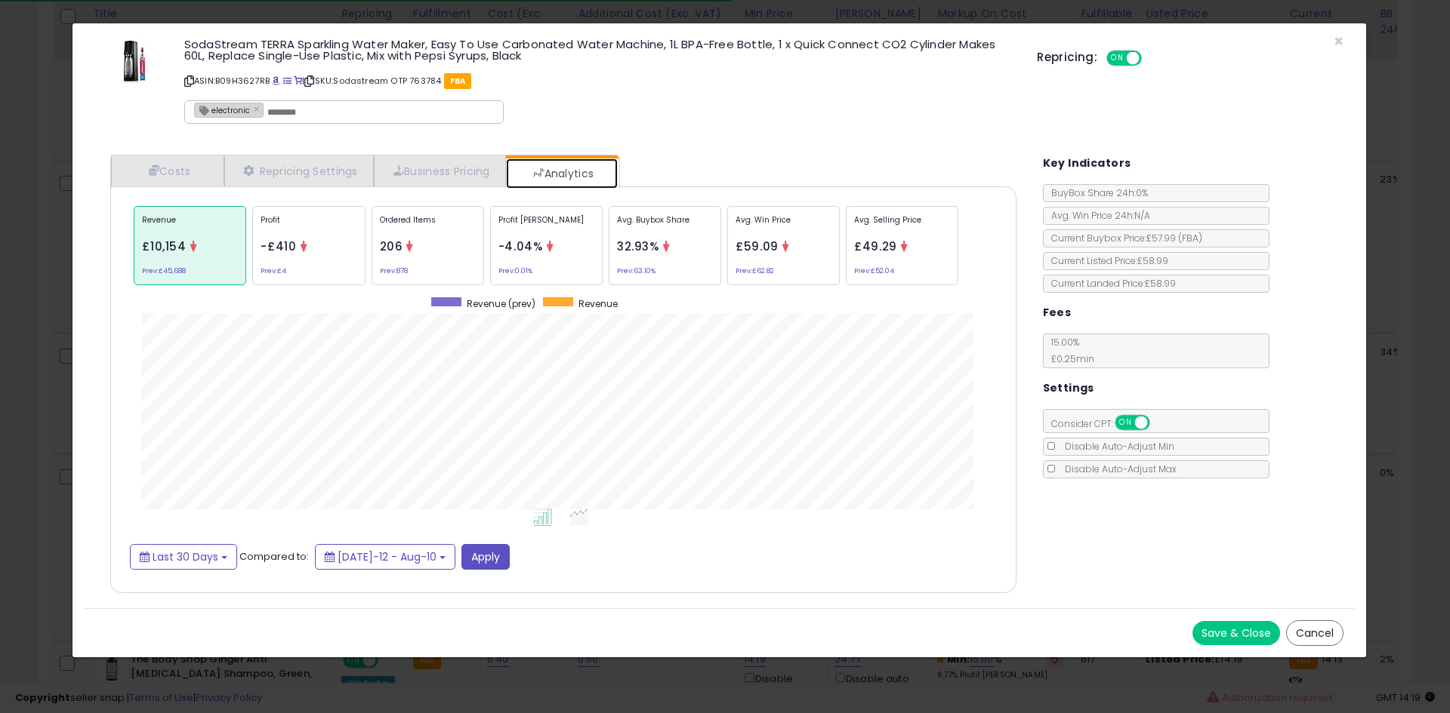
scroll to position [464, 936]
click at [434, 251] on div "Ordered Items 206 Prev: 878" at bounding box center [427, 245] width 112 height 79
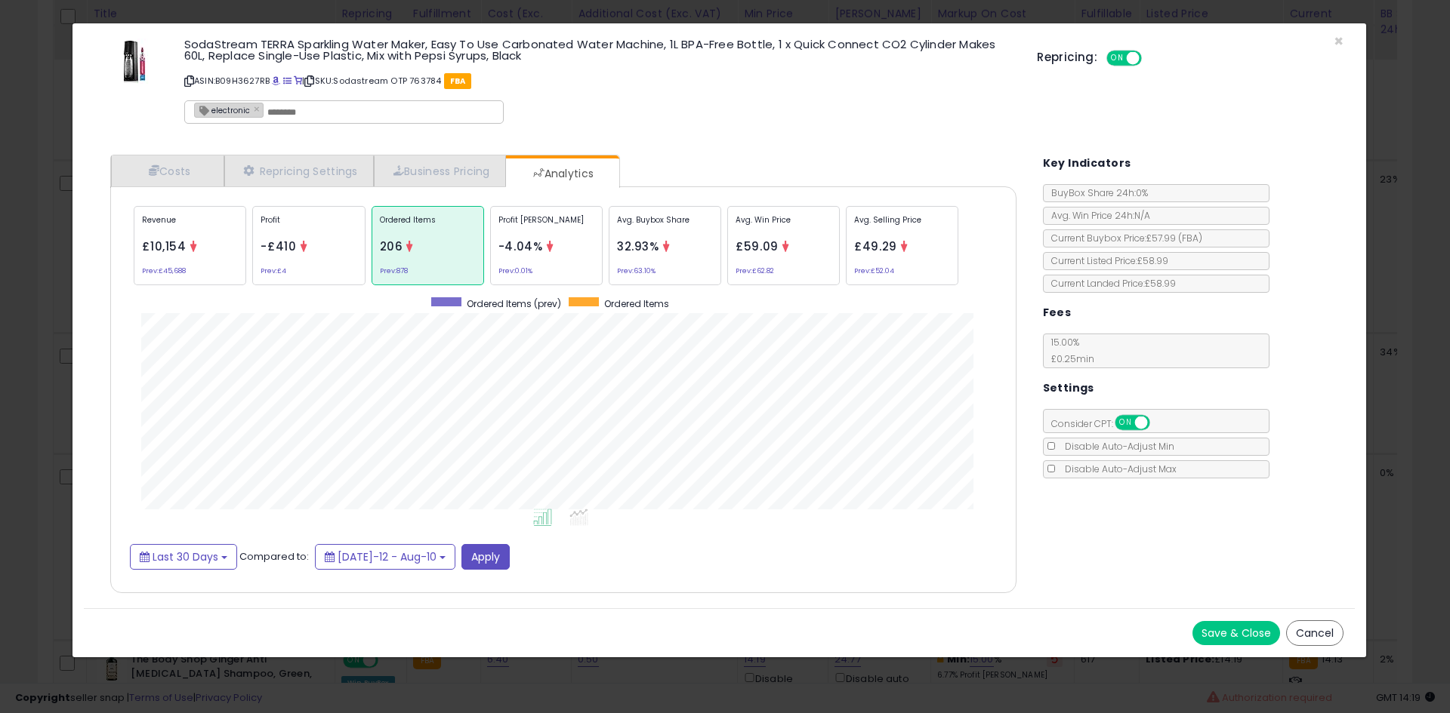
click at [0, 416] on div "× Close SodaStream TERRA Sparkling Water Maker, Easy To Use Carbonated Water Ma…" at bounding box center [725, 356] width 1450 height 713
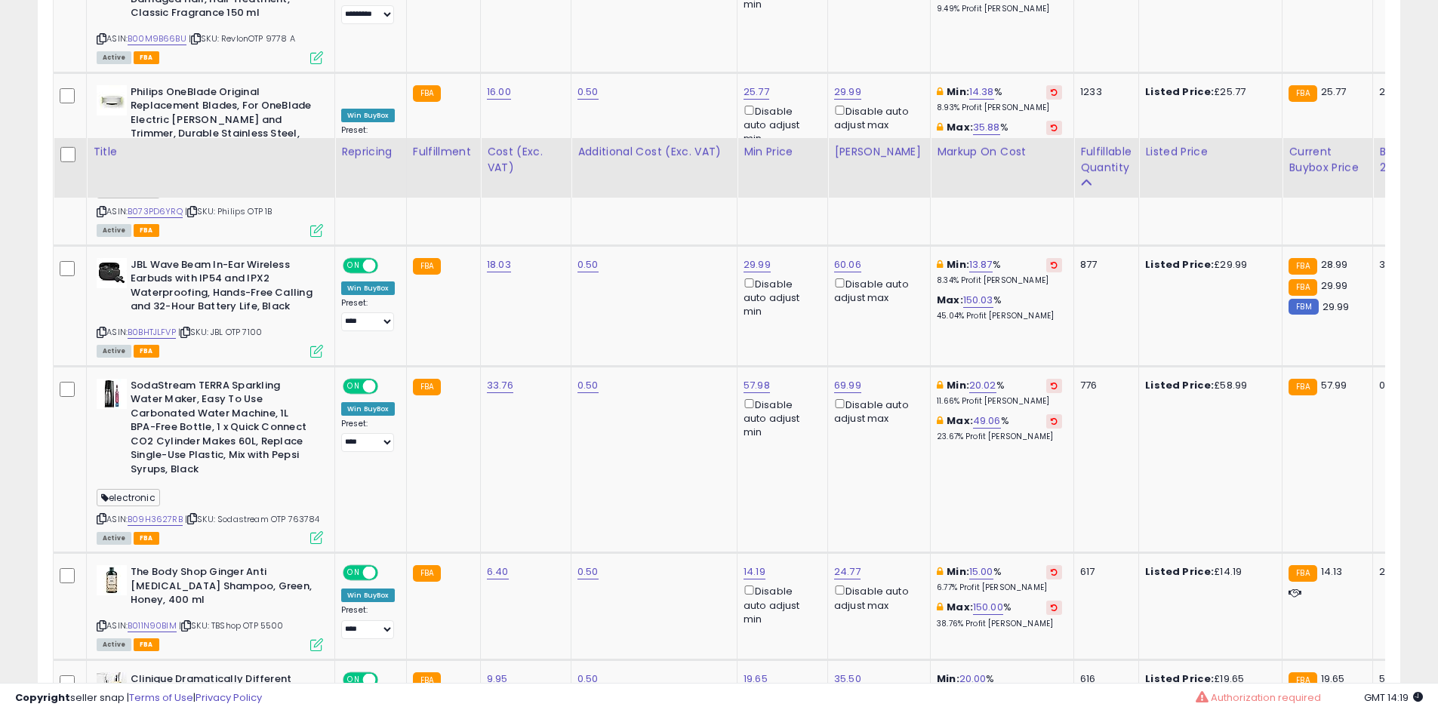
scroll to position [1172, 0]
